Goal: Transaction & Acquisition: Purchase product/service

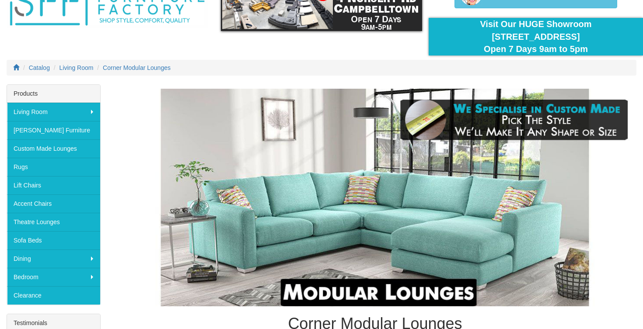
scroll to position [58, 0]
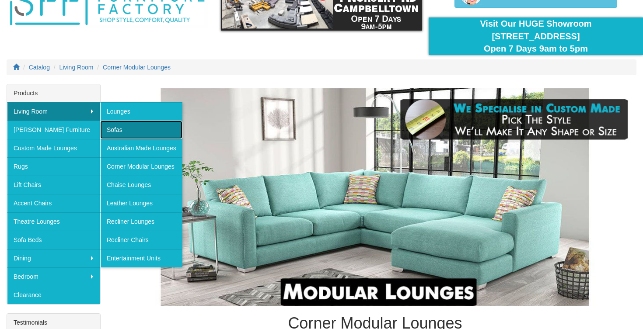
click at [130, 129] on link "Sofas" at bounding box center [141, 130] width 82 height 18
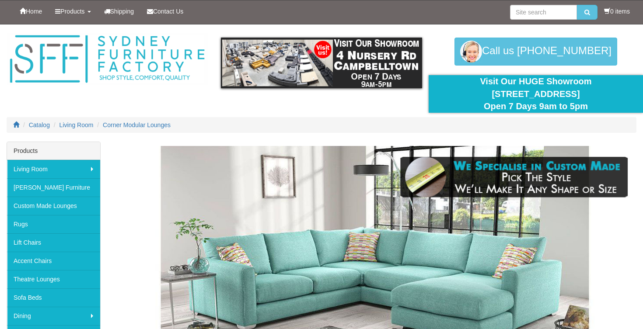
scroll to position [58, 0]
